Goal: Use online tool/utility: Utilize a website feature to perform a specific function

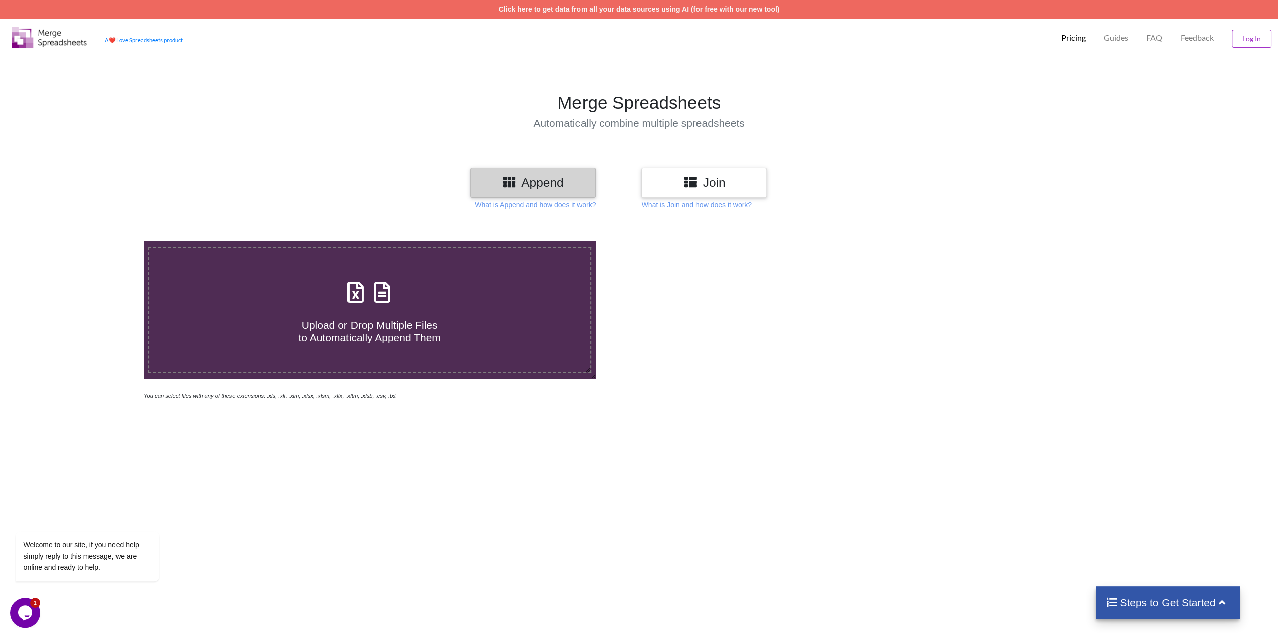
click at [296, 311] on h4 "Upload or Drop Multiple Files to Automatically Append Them" at bounding box center [369, 325] width 441 height 38
click at [95, 241] on input "Upload or Drop Multiple Files to Automatically Append Them" at bounding box center [95, 241] width 0 height 0
type input "C:\fakepath\Customer List.xlsx"
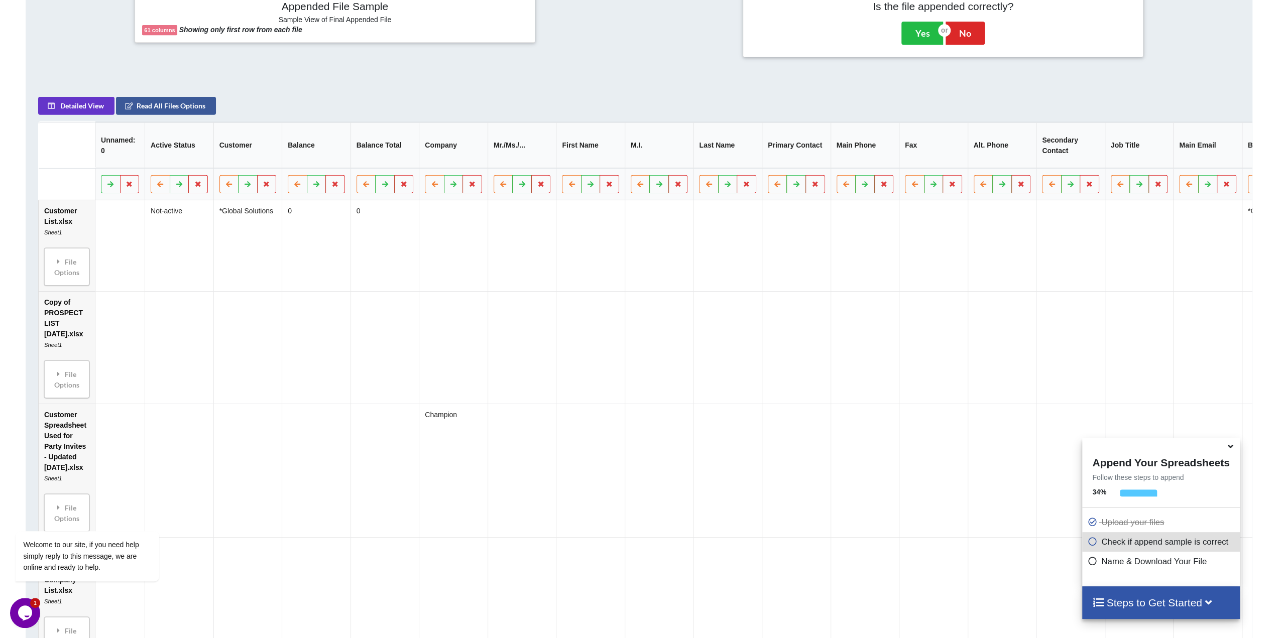
scroll to position [497, 0]
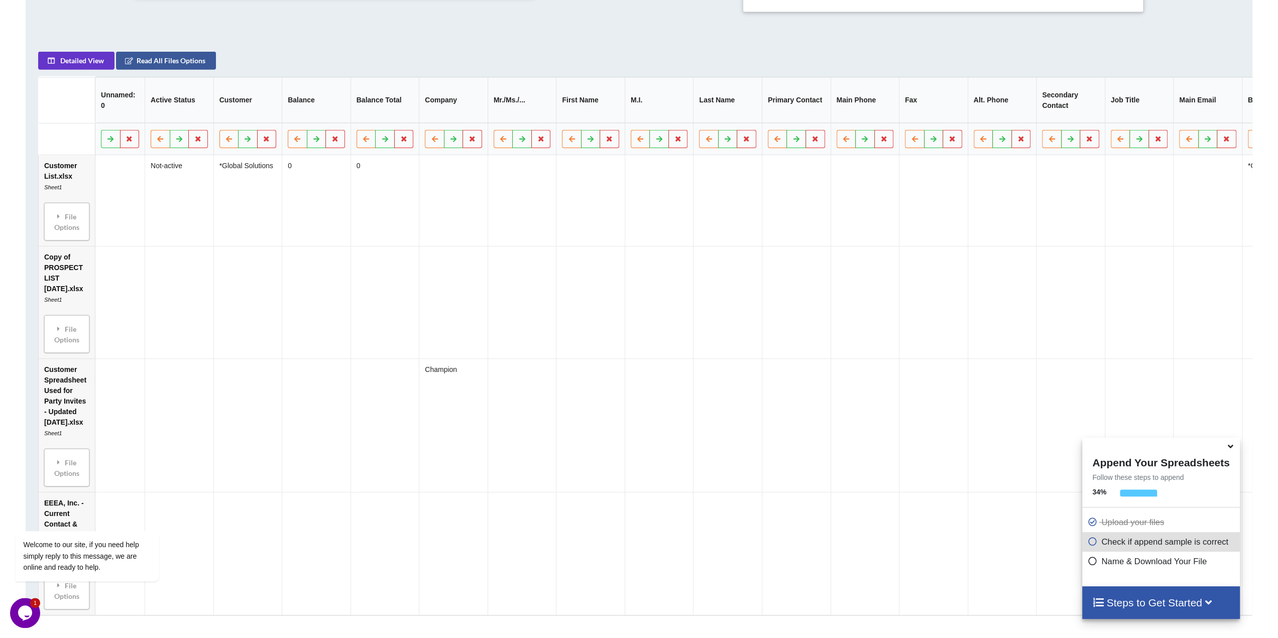
click at [1155, 547] on p "Check if append sample is correct" at bounding box center [1162, 542] width 150 height 13
click at [1207, 598] on icon at bounding box center [1208, 602] width 13 height 11
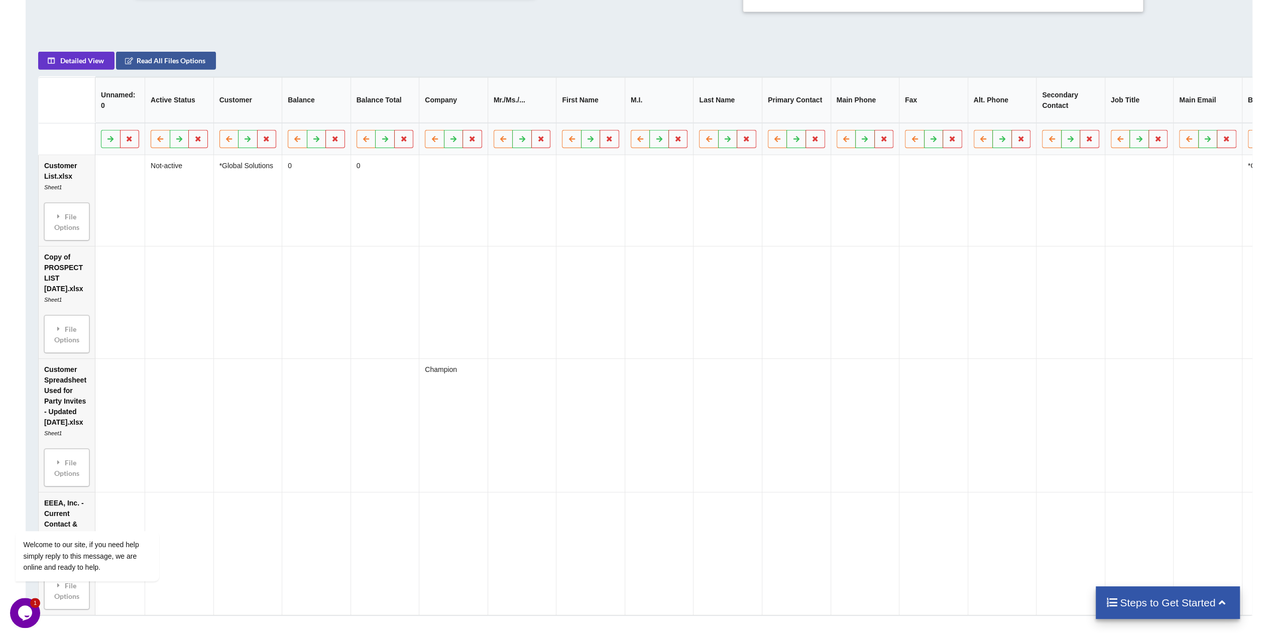
click at [1207, 598] on h4 "Steps to Get Started" at bounding box center [1168, 603] width 124 height 13
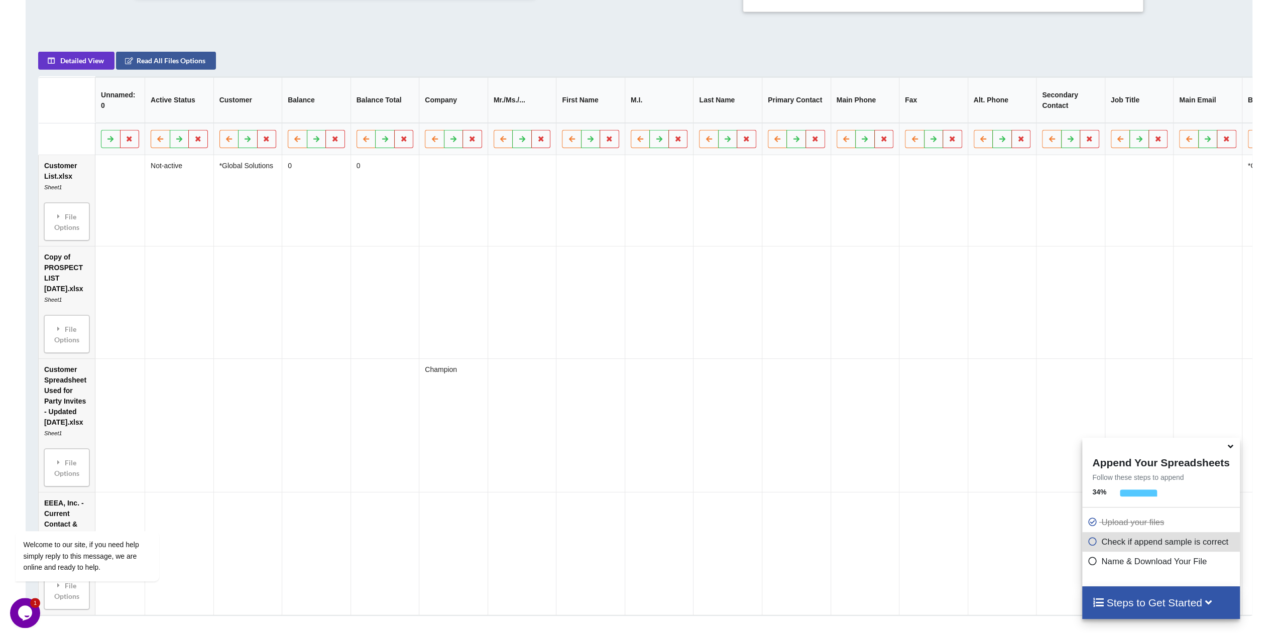
click at [1173, 541] on p "Check if append sample is correct" at bounding box center [1162, 542] width 150 height 13
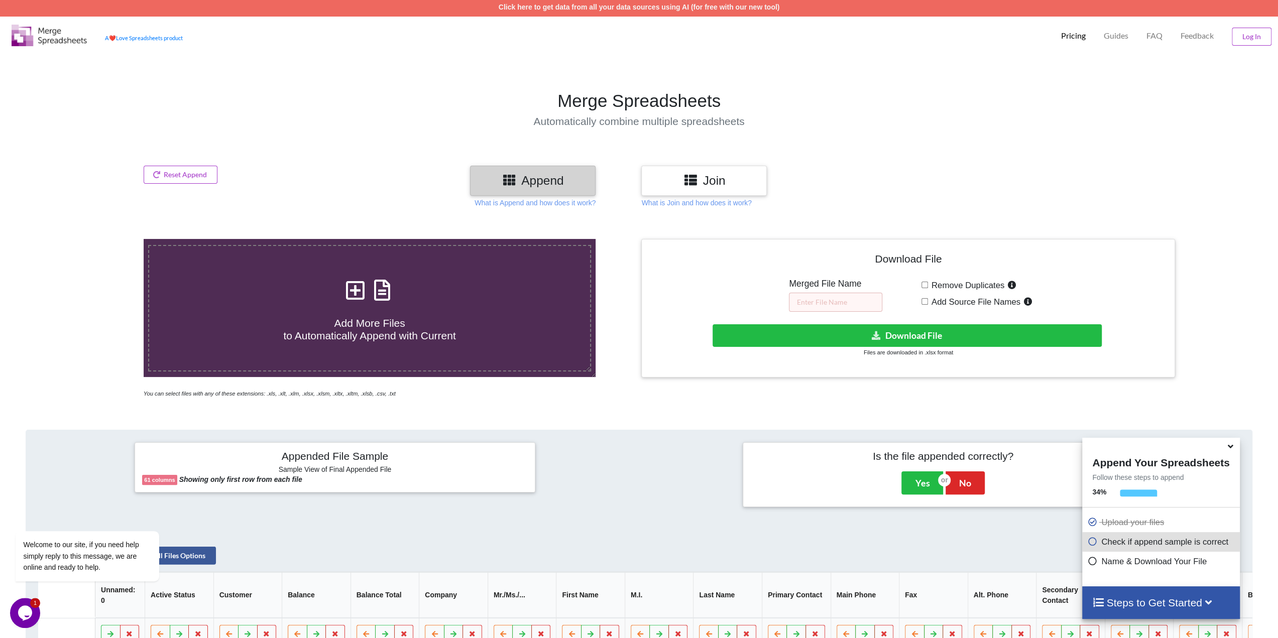
scroll to position [0, 0]
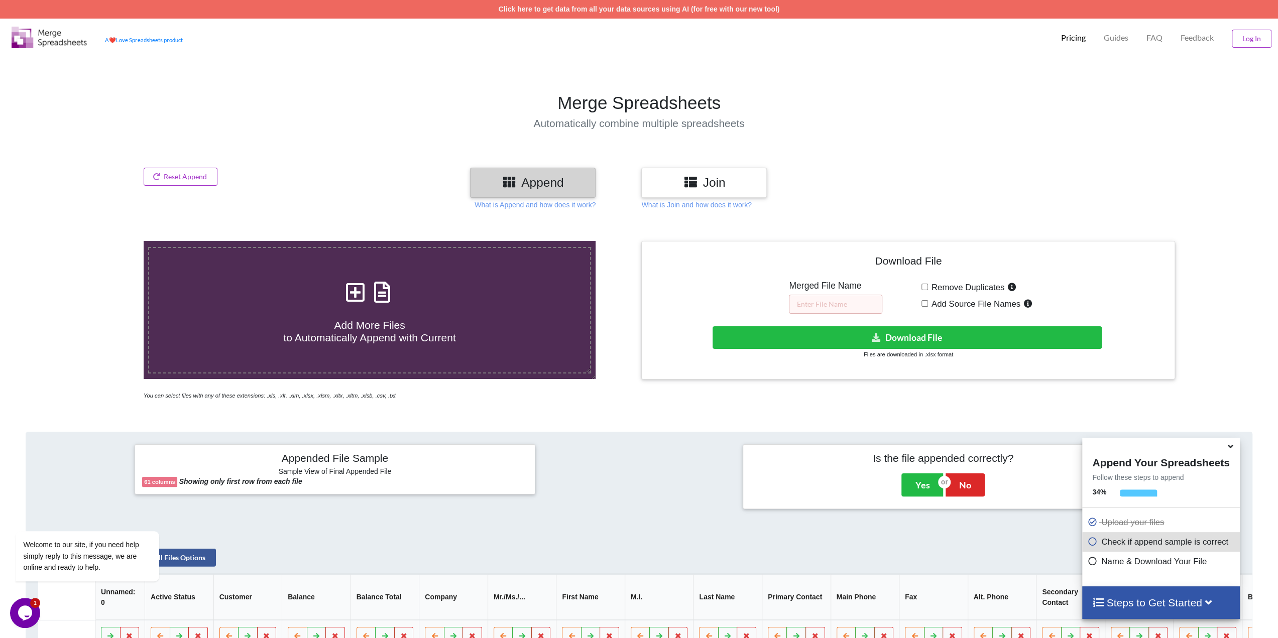
click at [922, 286] on input "Remove Duplicates" at bounding box center [925, 287] width 7 height 7
checkbox input "true"
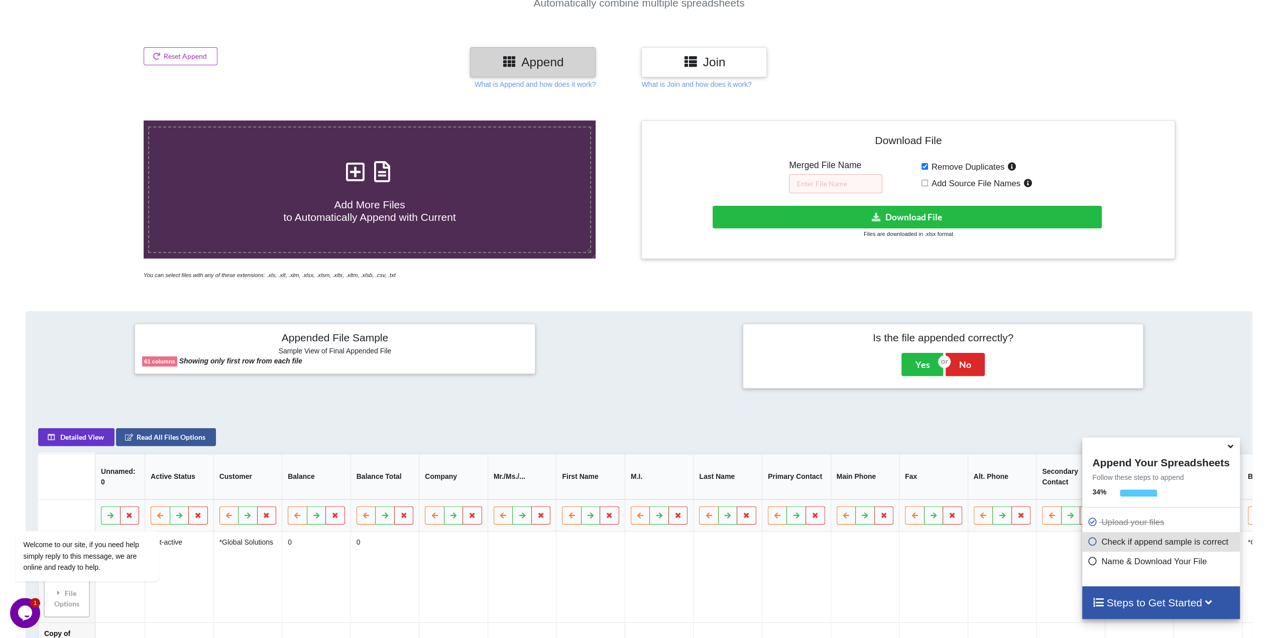
scroll to position [100, 0]
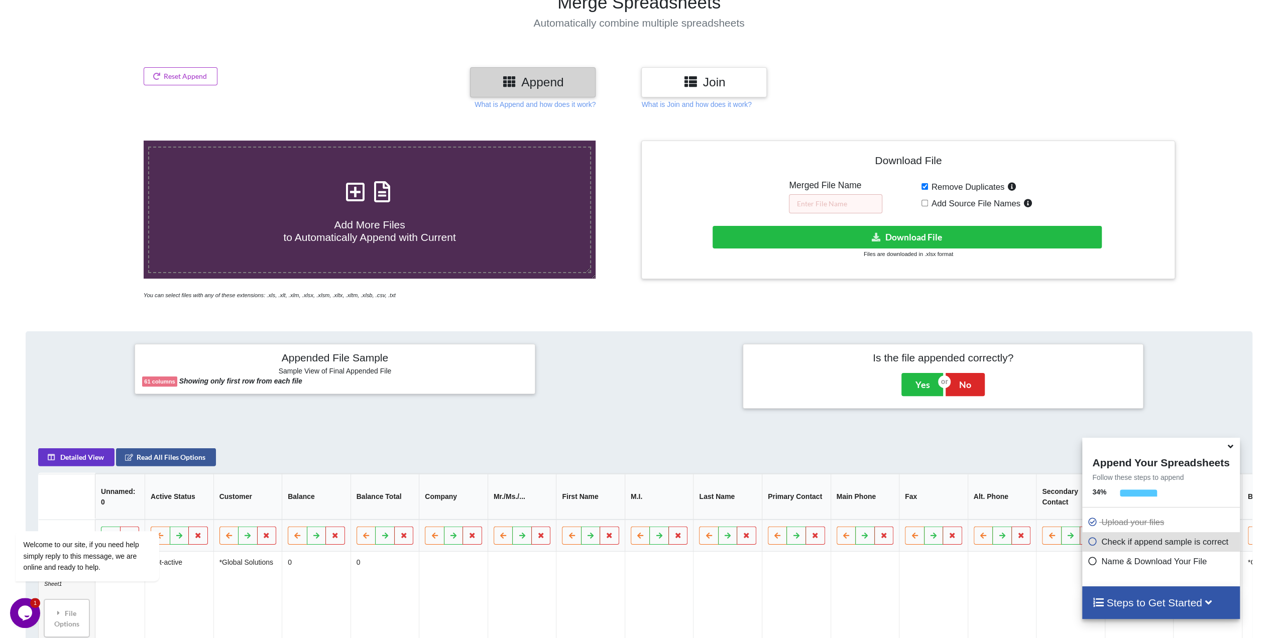
click at [200, 381] on b "Showing only first row from each file" at bounding box center [240, 381] width 123 height 8
click at [341, 367] on h6 "Sample View of Final Appended File" at bounding box center [334, 372] width 385 height 10
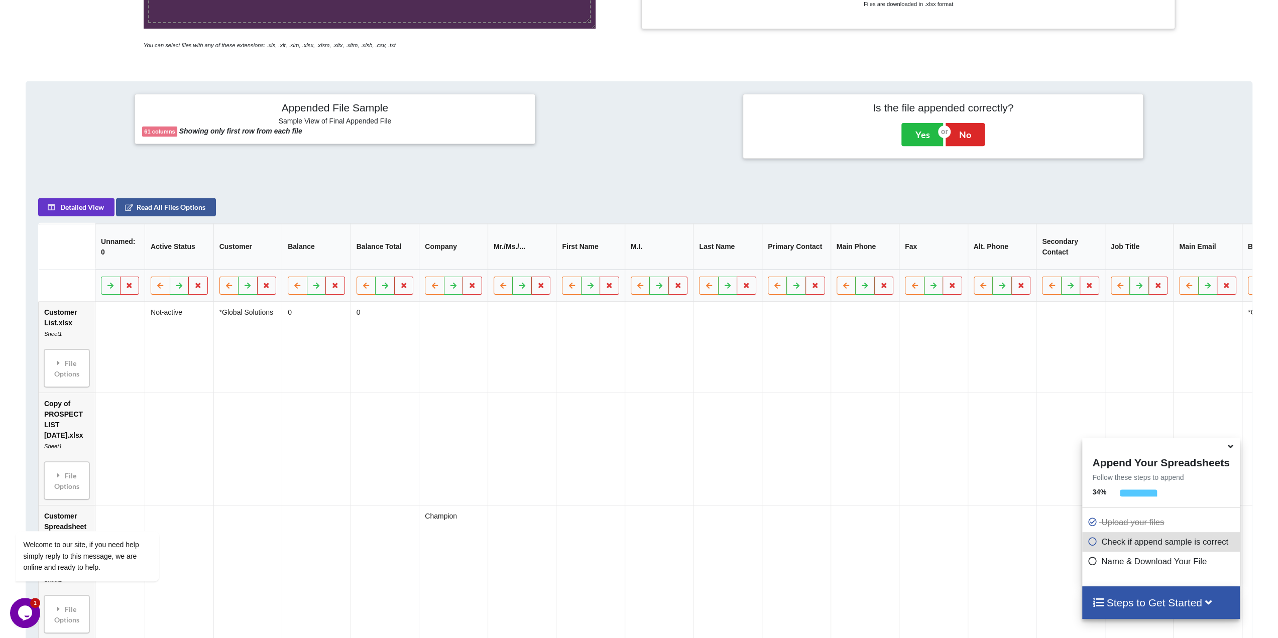
scroll to position [352, 0]
click at [66, 358] on div "File Options" at bounding box center [66, 368] width 39 height 32
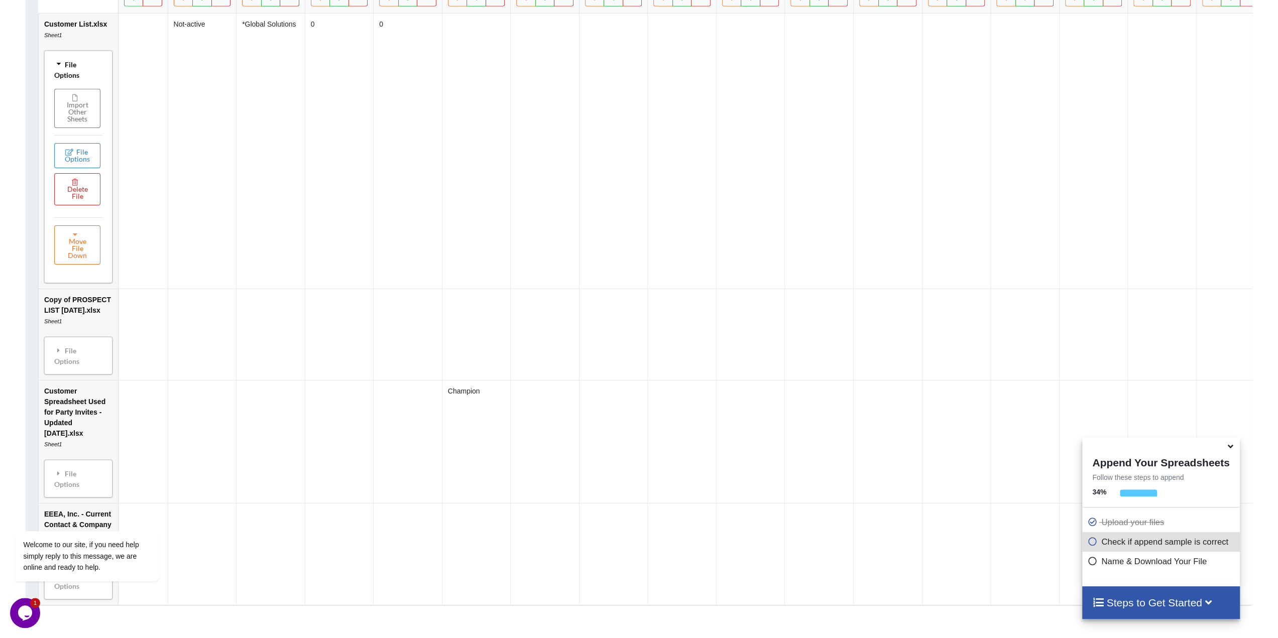
scroll to position [703, 0]
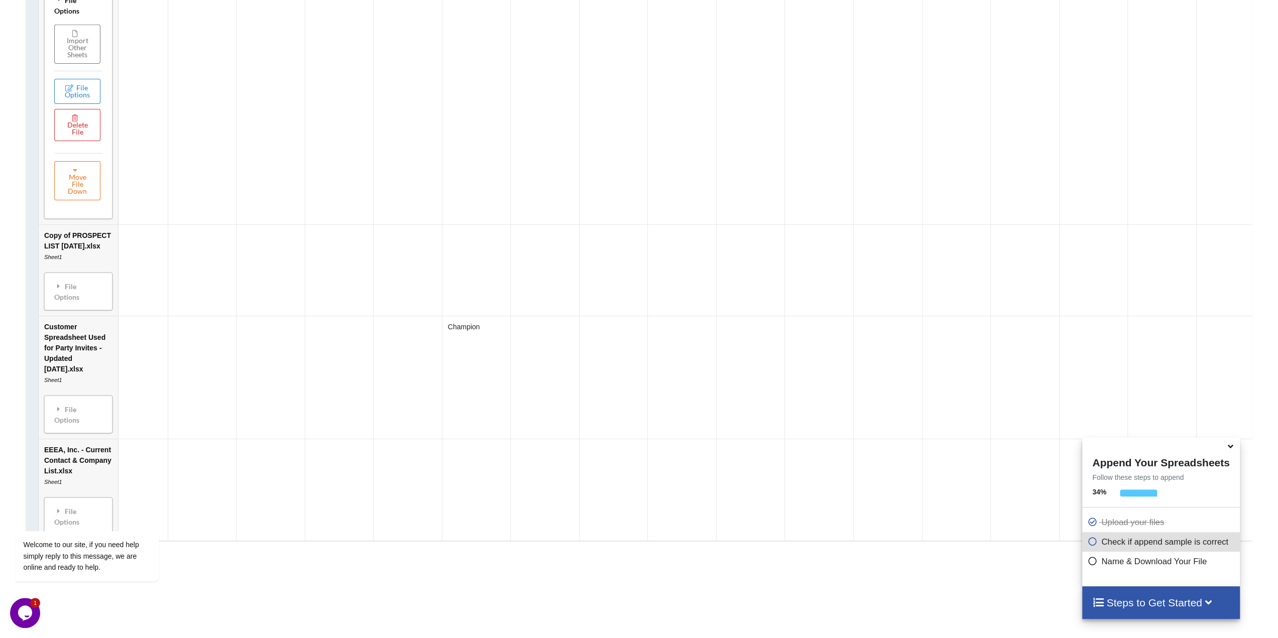
click at [1230, 445] on icon at bounding box center [1230, 444] width 11 height 9
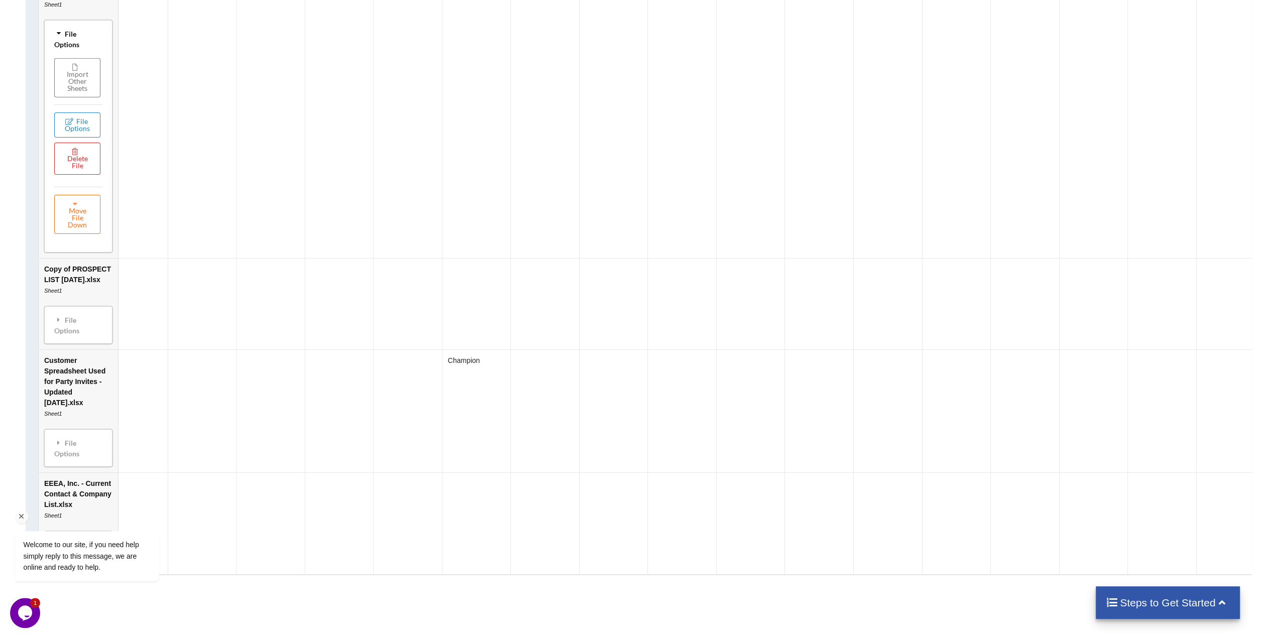
scroll to position [689, 0]
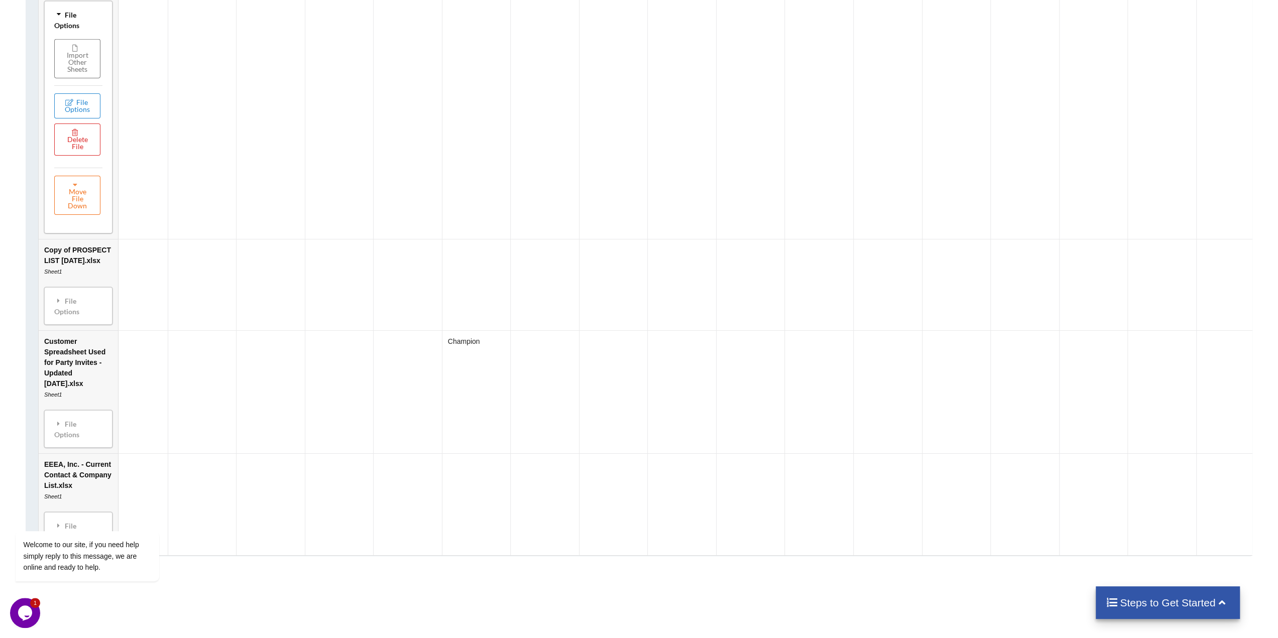
click at [77, 346] on td "Customer Spreadsheet Used for Party Invites - Updated [DATE].xlsx Sheet1 File O…" at bounding box center [78, 391] width 79 height 123
click at [72, 316] on div "File Options" at bounding box center [78, 306] width 62 height 32
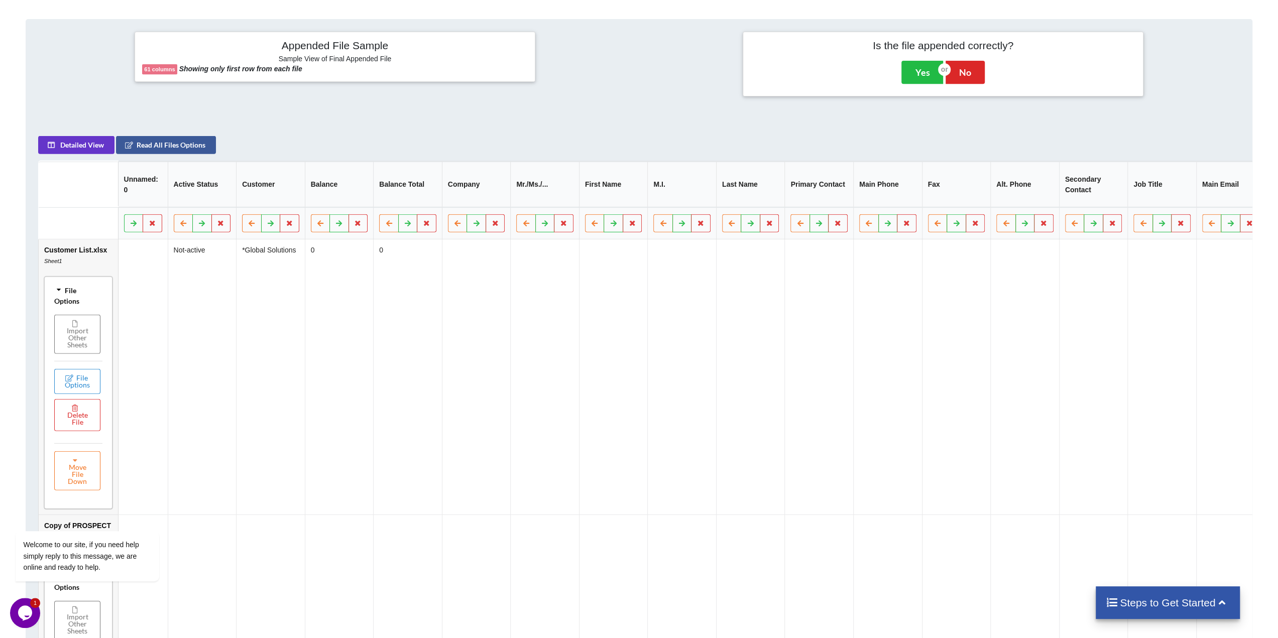
scroll to position [387, 0]
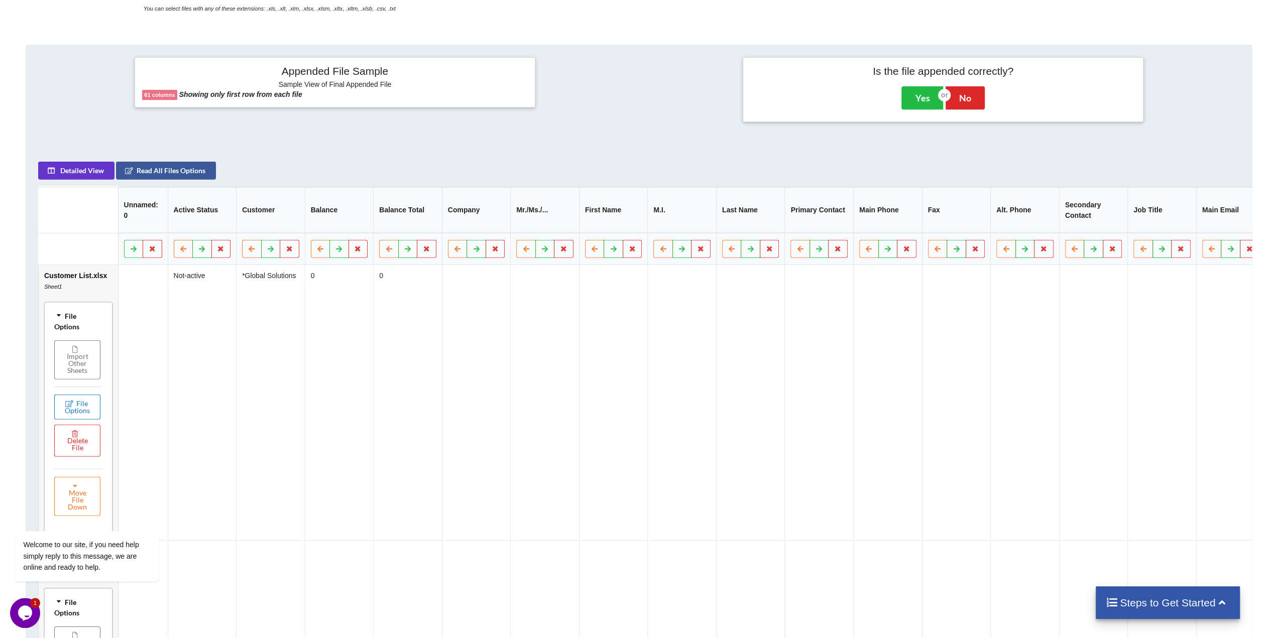
click at [73, 407] on button "File Options" at bounding box center [77, 407] width 46 height 25
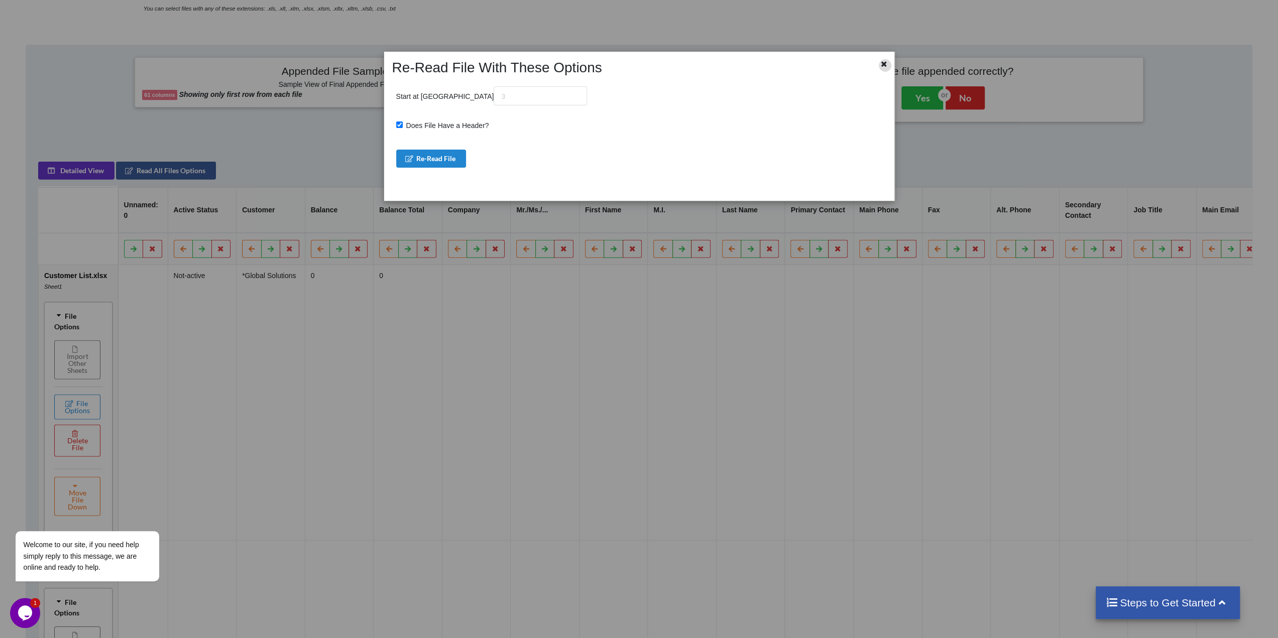
click at [883, 64] on icon at bounding box center [884, 62] width 9 height 7
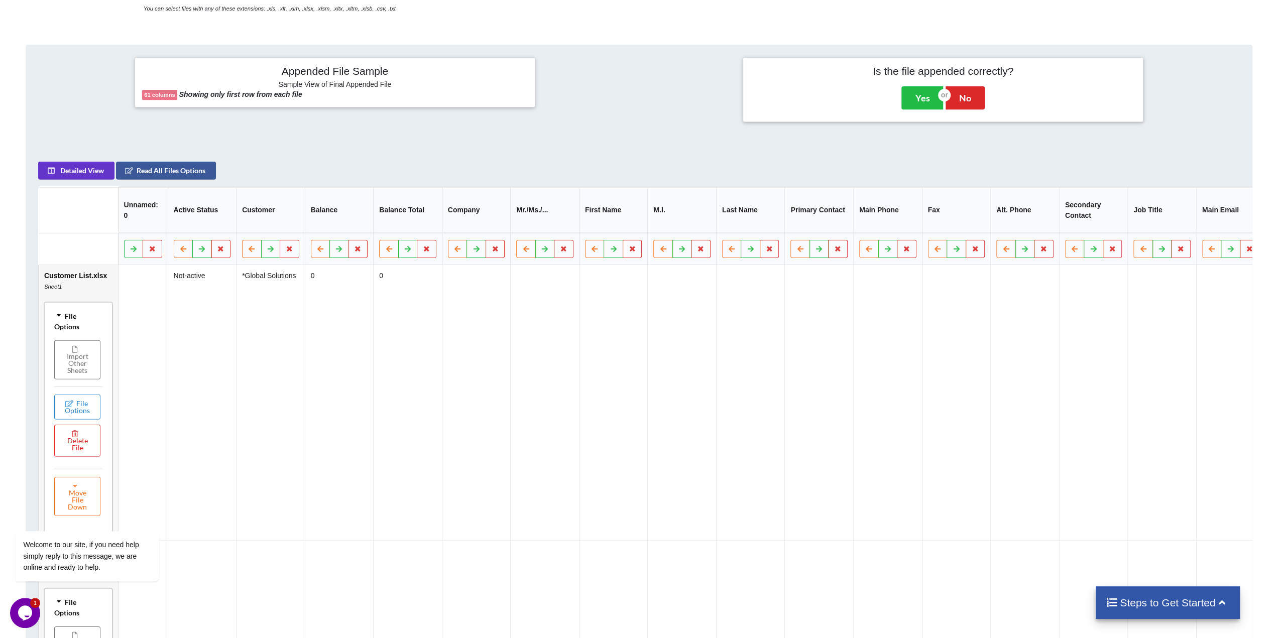
click at [332, 83] on h6 "Sample View of Final Appended File" at bounding box center [334, 85] width 385 height 10
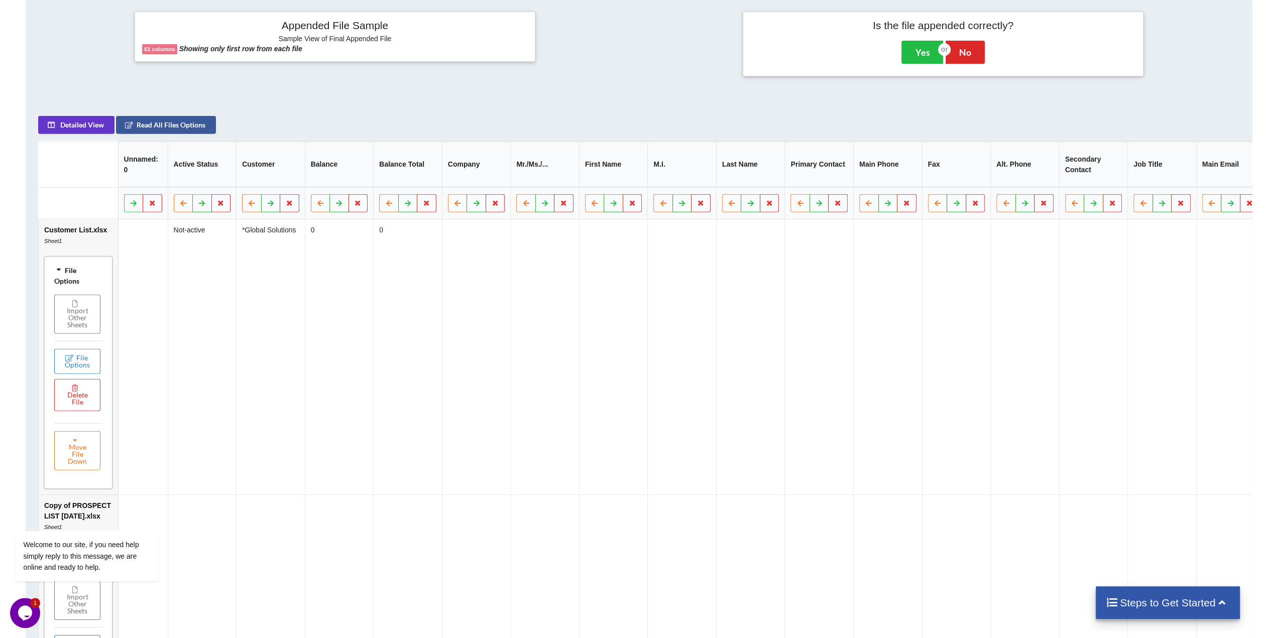
scroll to position [488, 0]
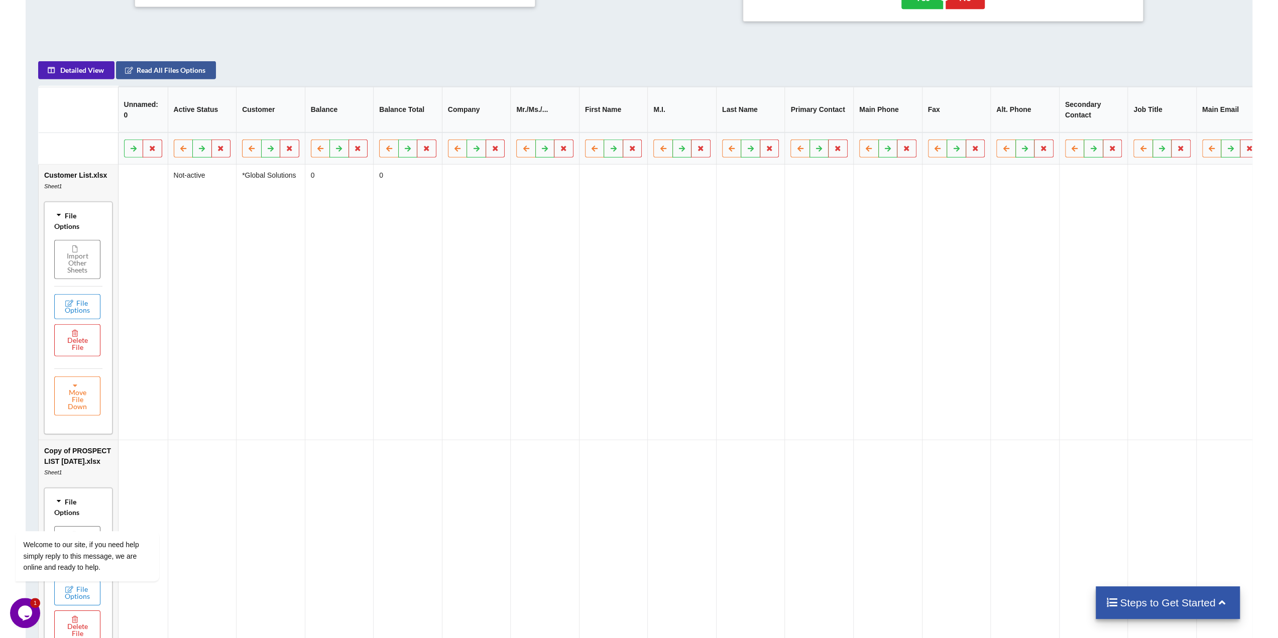
click at [105, 79] on button "Detailed View" at bounding box center [76, 70] width 76 height 18
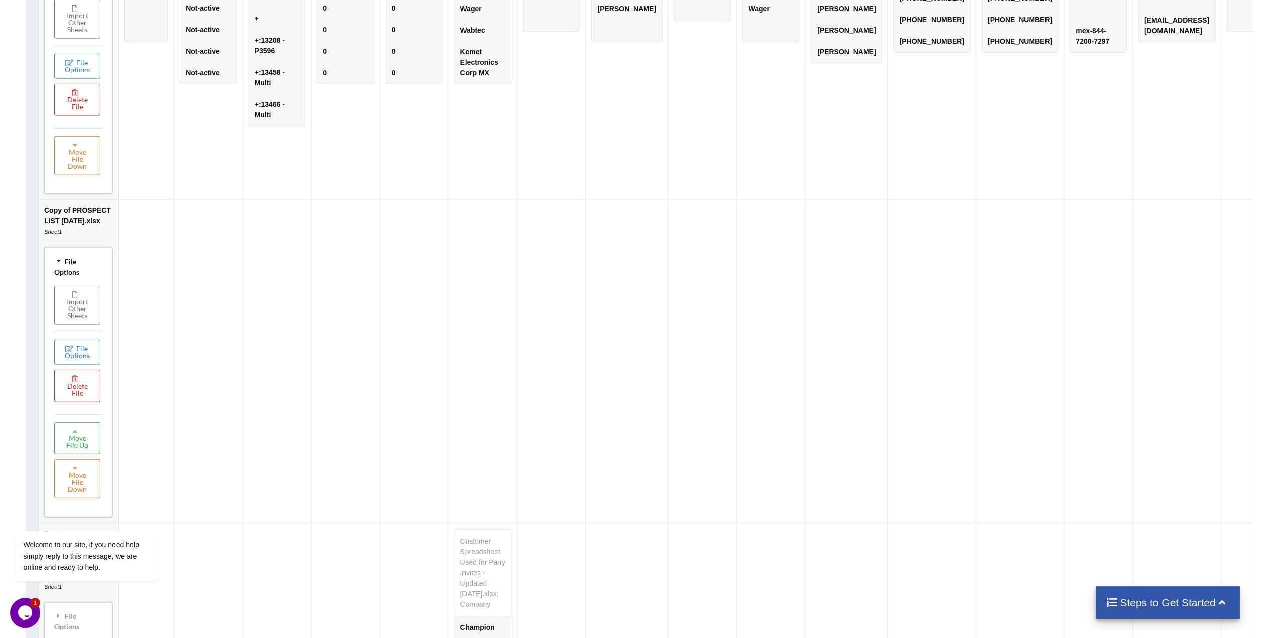
scroll to position [739, 0]
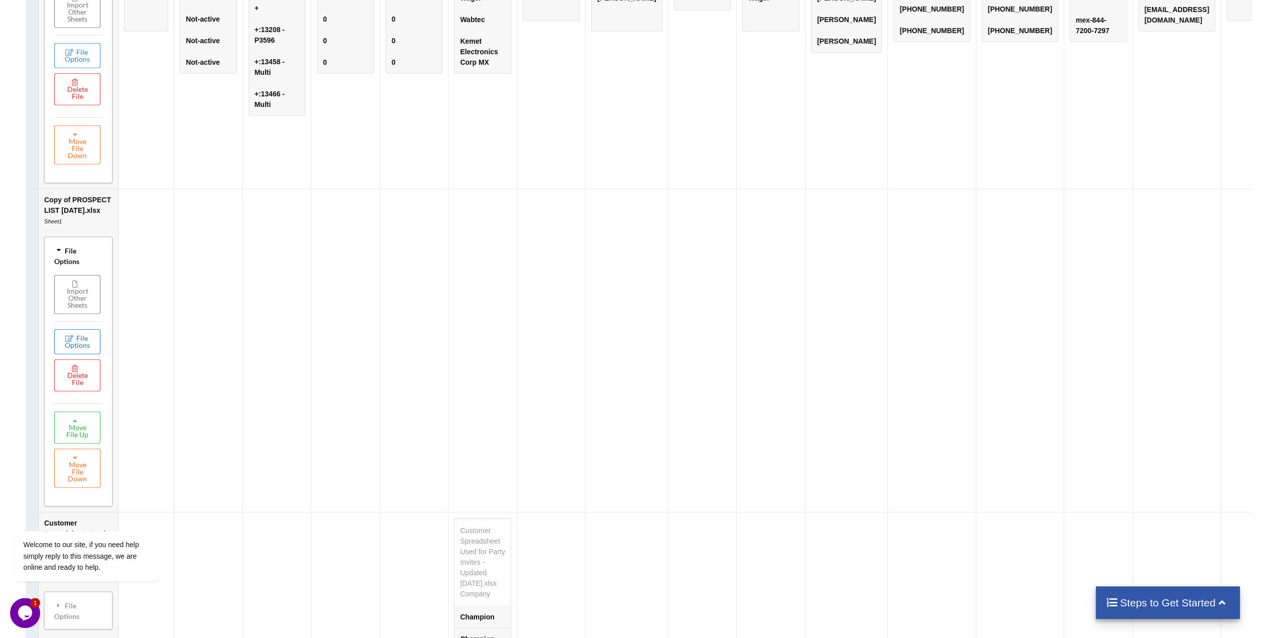
click at [80, 355] on button "File Options" at bounding box center [77, 341] width 46 height 25
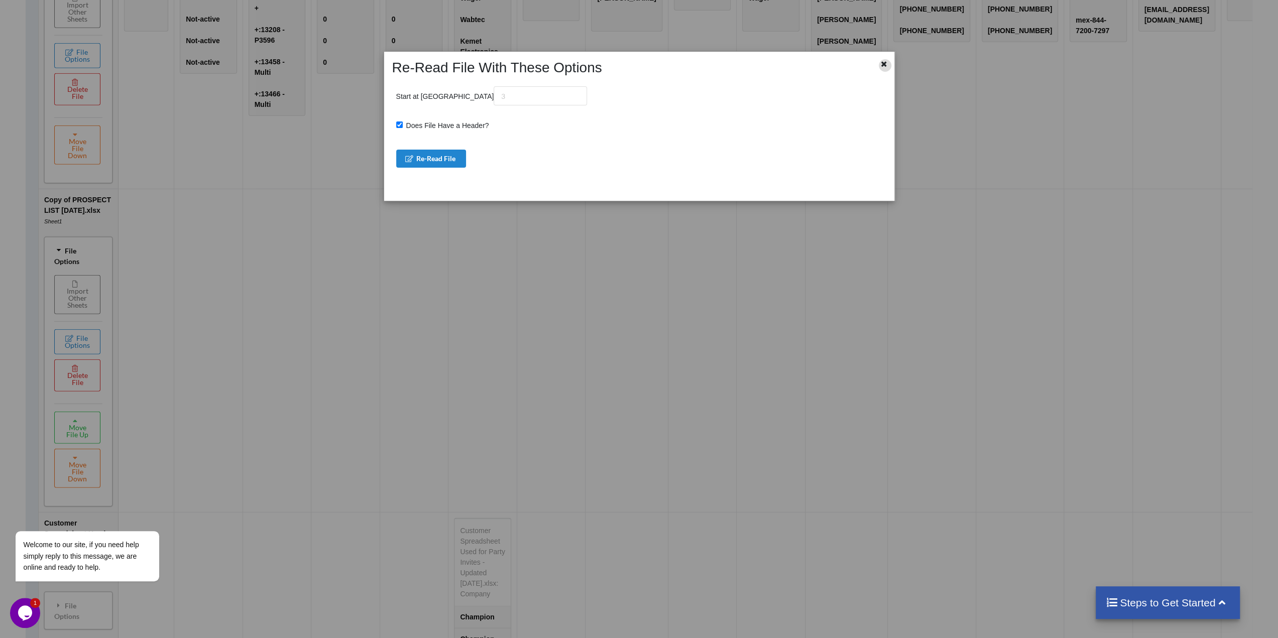
click at [890, 62] on div at bounding box center [872, 67] width 43 height 17
click at [76, 226] on div "Re-Read File With These Options Start at Row Does File Have a Header? Re-Read F…" at bounding box center [639, 319] width 1278 height 638
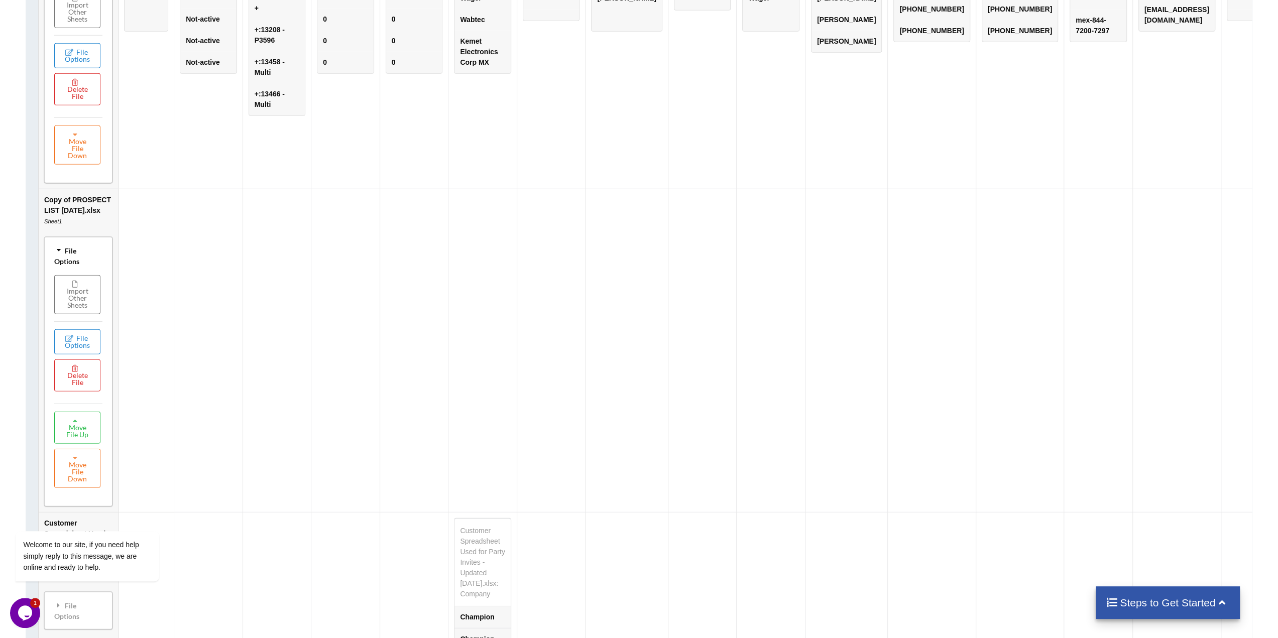
click at [65, 217] on td "Copy of PROSPECT LIST [DATE].xlsx Sheet1 File Options Import Other Sheets File …" at bounding box center [78, 350] width 79 height 323
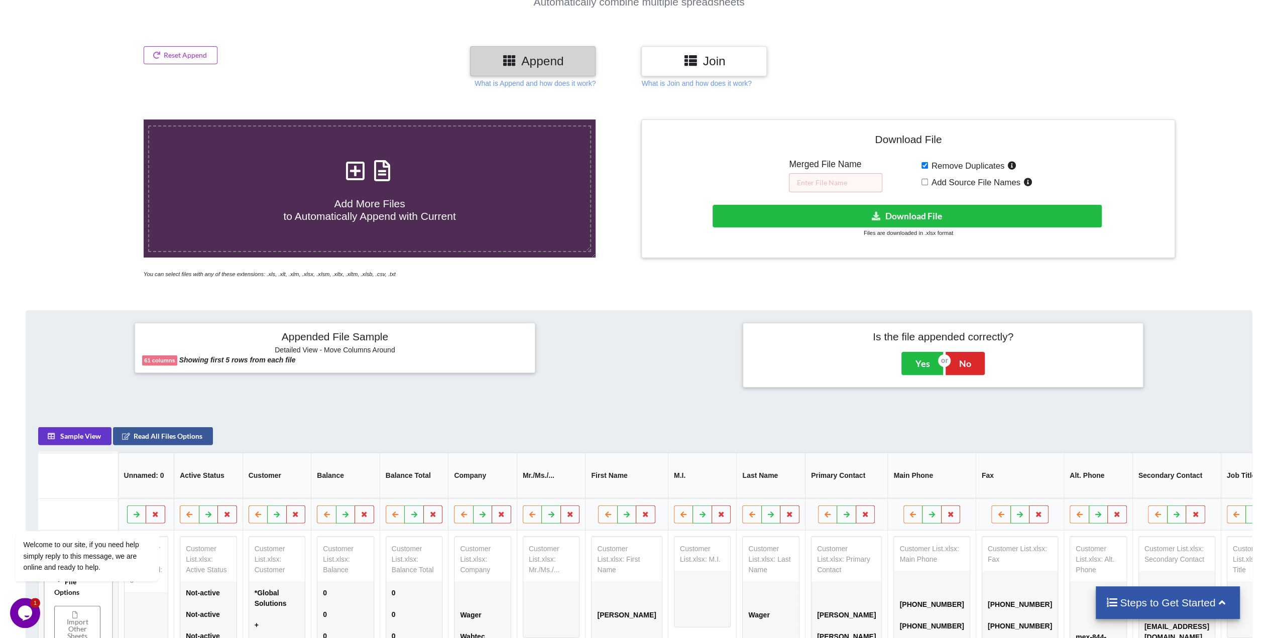
scroll to position [0, 0]
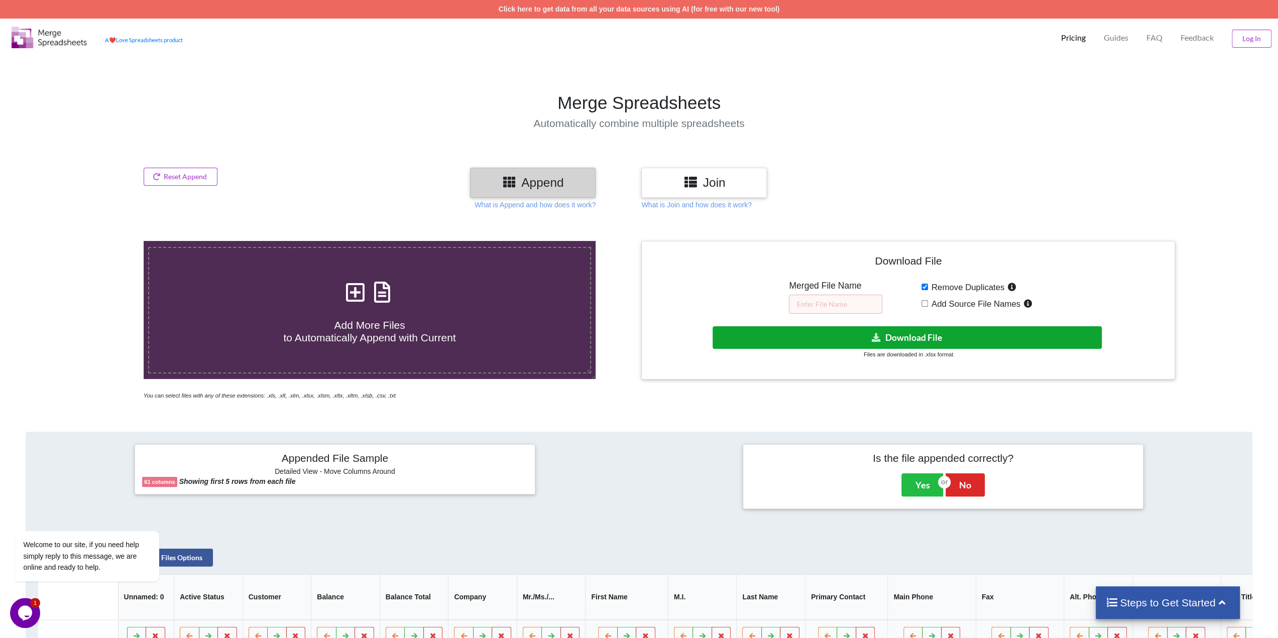
click at [895, 341] on button "Download File" at bounding box center [907, 337] width 389 height 23
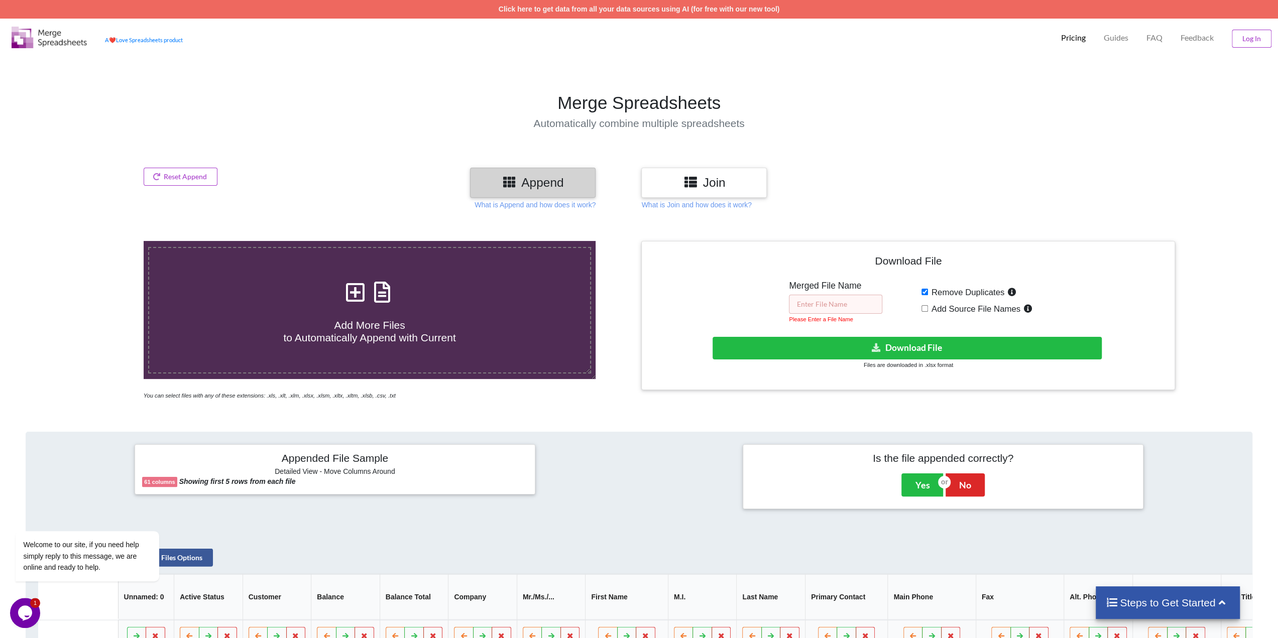
click at [824, 304] on input "text" at bounding box center [835, 304] width 93 height 19
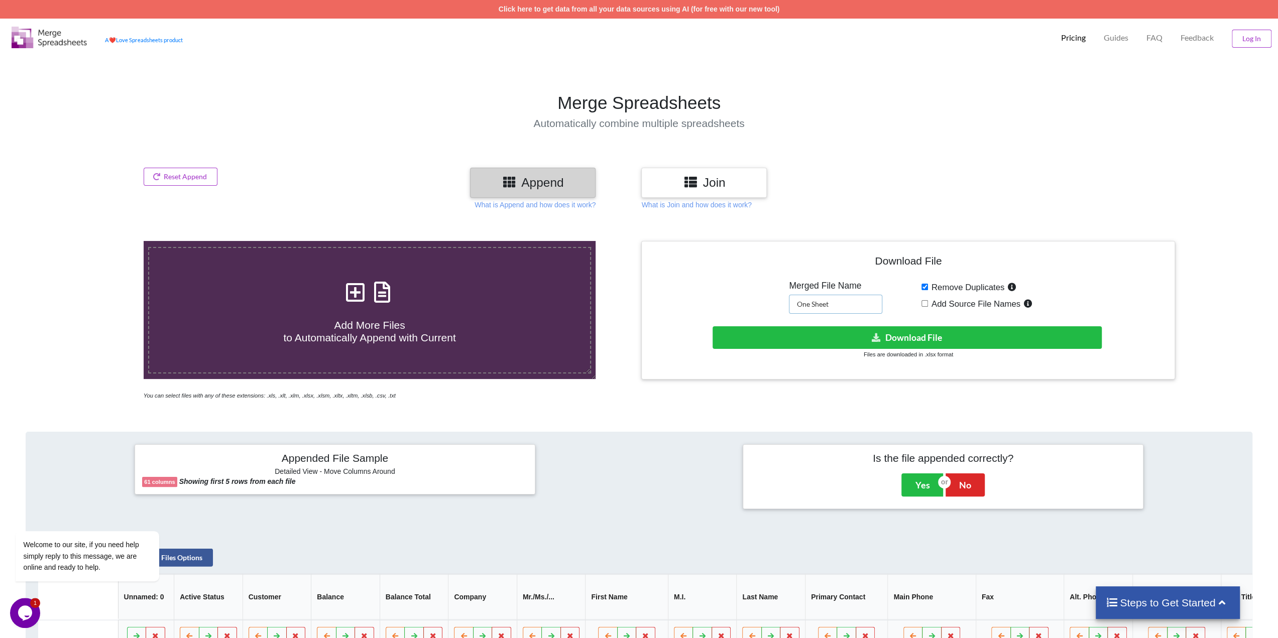
type input "One Sheet"
click at [824, 360] on div "Download File Merged File Name One Sheet Remove Duplicates Add Source File Name…" at bounding box center [908, 311] width 519 height 124
click at [825, 348] on div "Download hidden Download File Files are downloaded in .xlsx format" at bounding box center [908, 342] width 519 height 33
click at [863, 336] on button "Download File" at bounding box center [907, 337] width 389 height 23
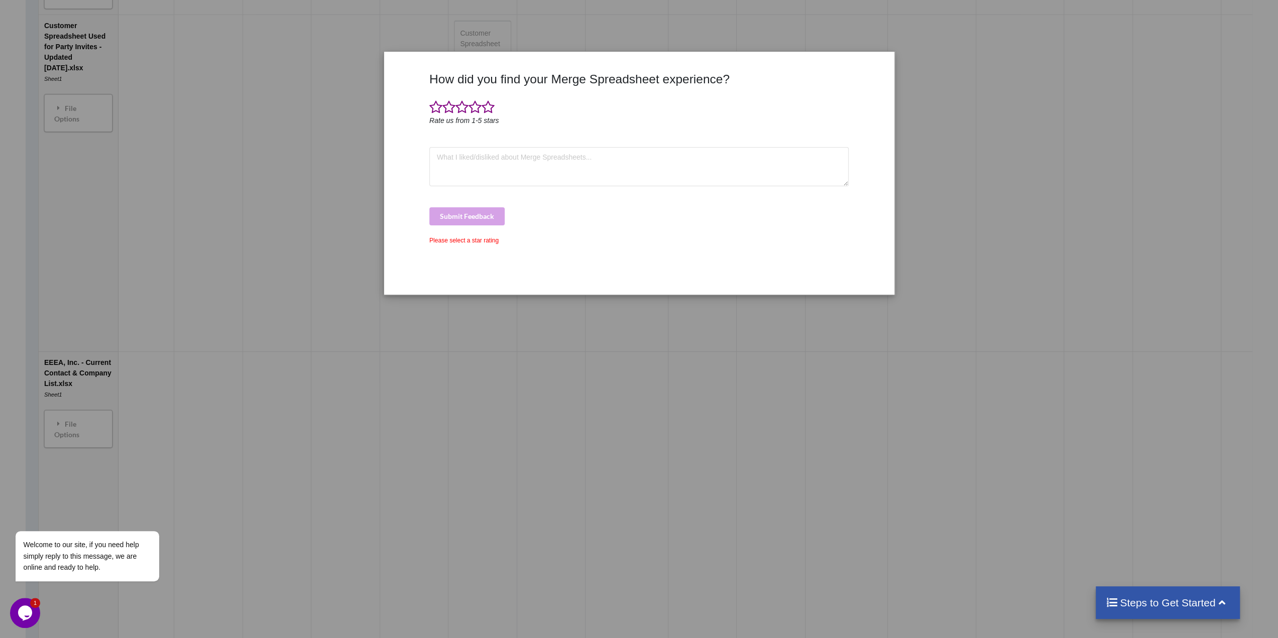
scroll to position [1387, 0]
click at [769, 87] on div "How did you find your Merge Spreadsheet experience? Rate us from 1-5 stars Subm…" at bounding box center [639, 179] width 424 height 215
